Goal: Task Accomplishment & Management: Manage account settings

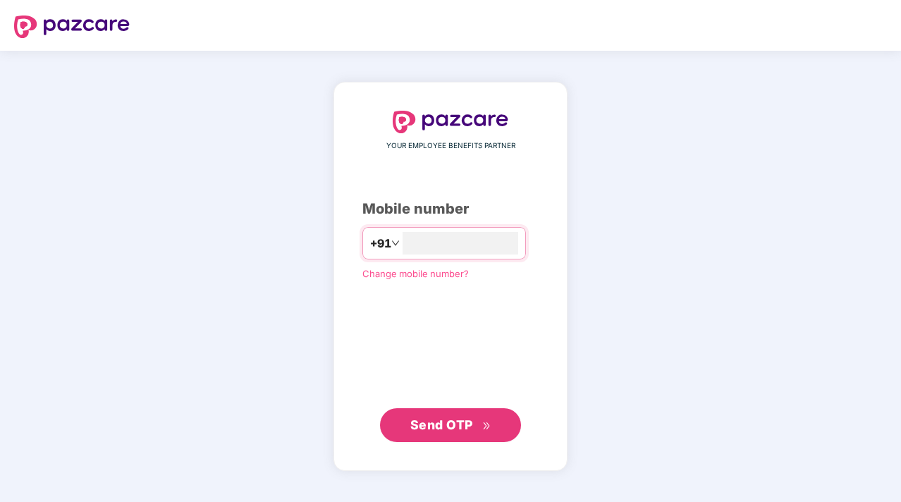
type input "**********"
click at [446, 433] on span "Send OTP" at bounding box center [450, 425] width 81 height 20
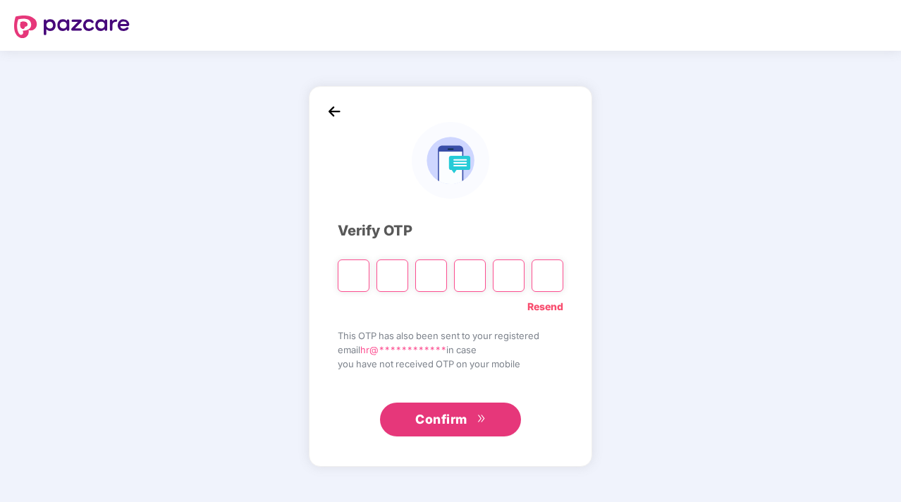
type input "*"
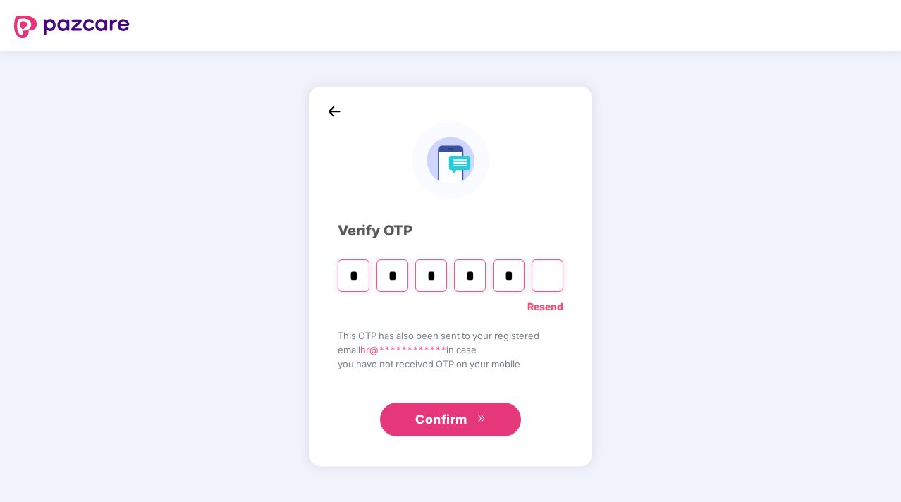
type input "*"
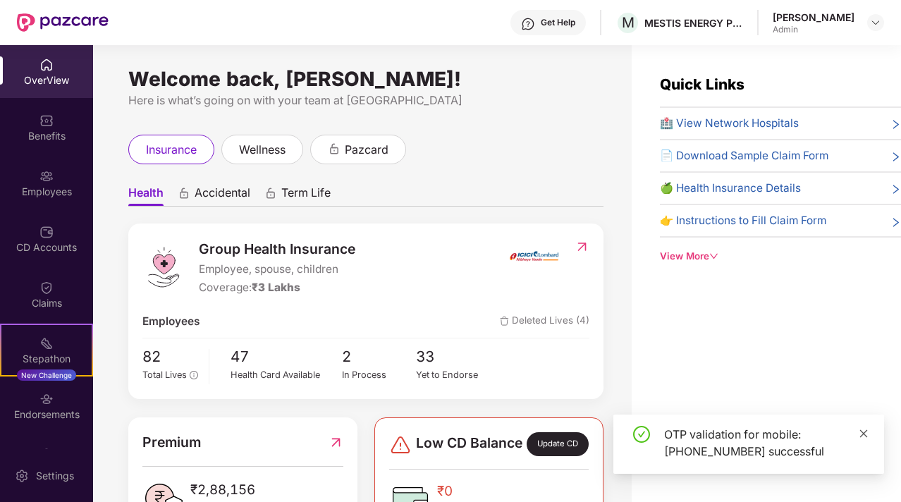
click at [863, 436] on icon "close" at bounding box center [864, 434] width 10 height 10
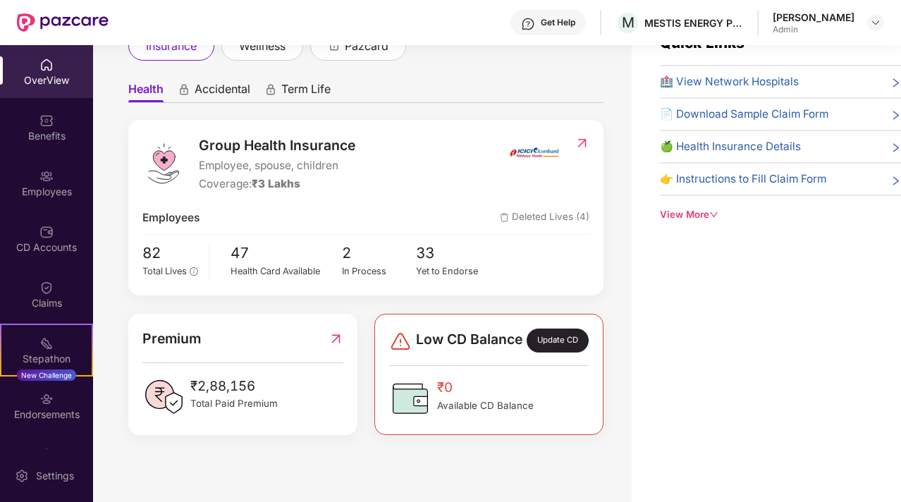
scroll to position [45, 0]
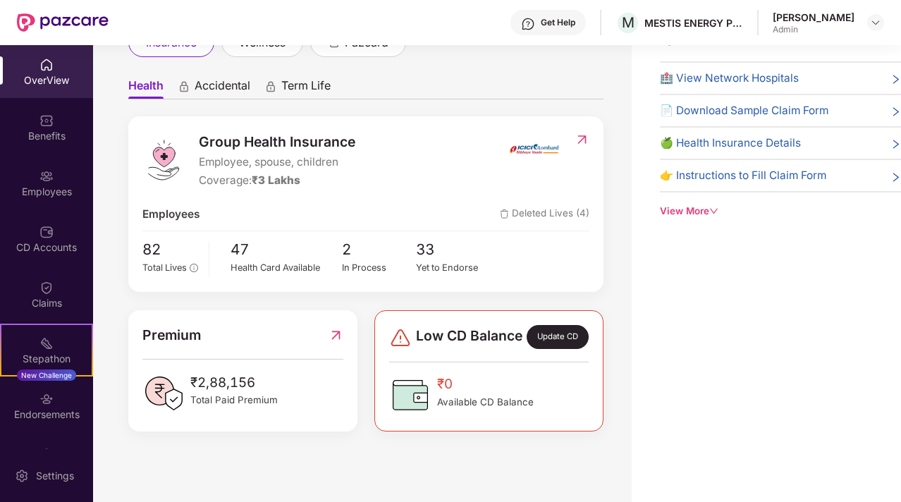
click at [66, 51] on div "OverView" at bounding box center [46, 71] width 93 height 53
click at [51, 115] on img at bounding box center [46, 121] width 14 height 14
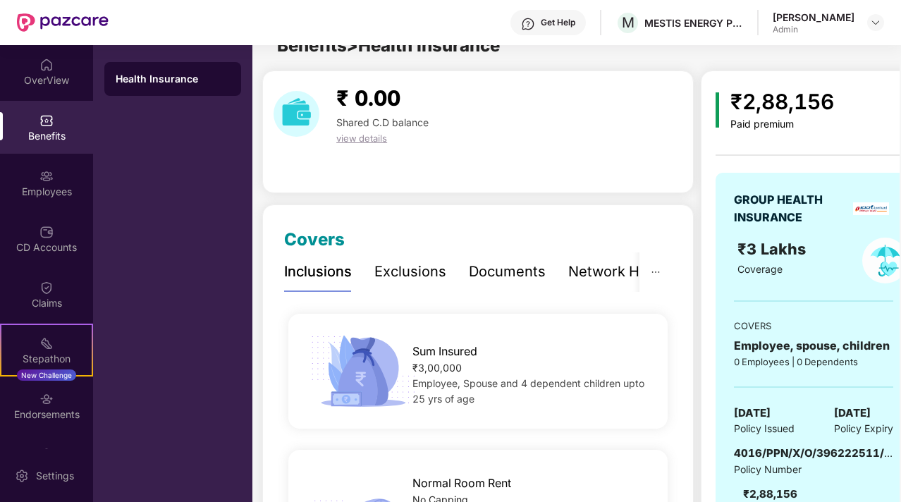
scroll to position [45, 0]
